Goal: Task Accomplishment & Management: Use online tool/utility

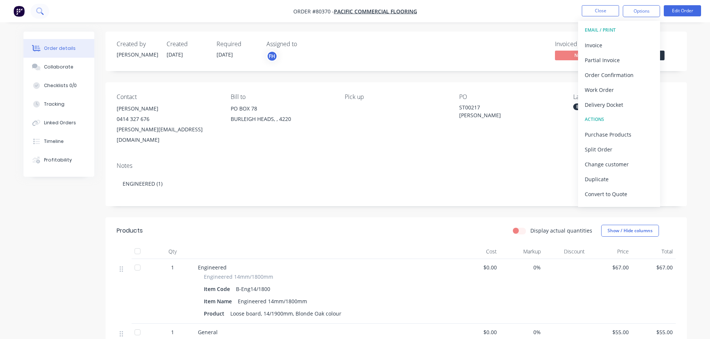
click at [41, 8] on icon at bounding box center [39, 10] width 7 height 7
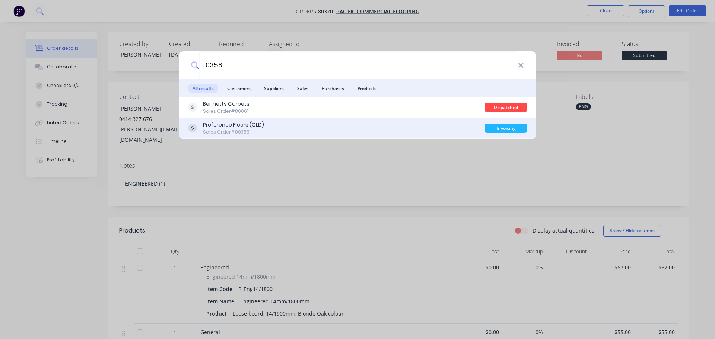
type input "0358"
click at [236, 128] on div "Preference Floors (QLD)" at bounding box center [233, 125] width 61 height 8
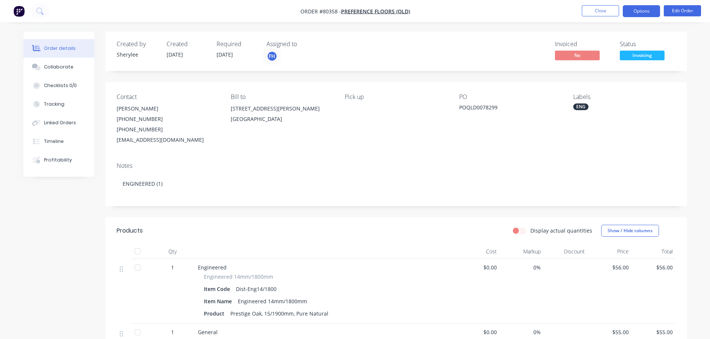
click at [628, 12] on button "Options" at bounding box center [641, 11] width 37 height 12
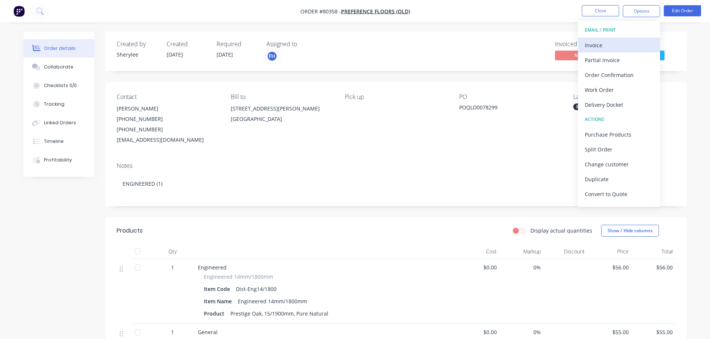
click at [620, 47] on div "Invoice" at bounding box center [619, 45] width 69 height 11
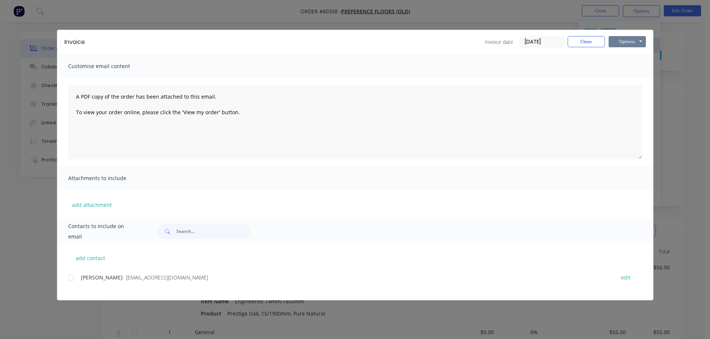
click at [620, 47] on button "Options" at bounding box center [627, 41] width 37 height 11
click at [626, 69] on button "Print" at bounding box center [633, 67] width 48 height 12
click at [591, 38] on button "Close" at bounding box center [586, 41] width 37 height 11
